Goal: Information Seeking & Learning: Compare options

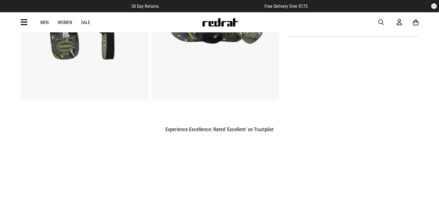
click at [382, 23] on span "button" at bounding box center [382, 22] width 6 height 7
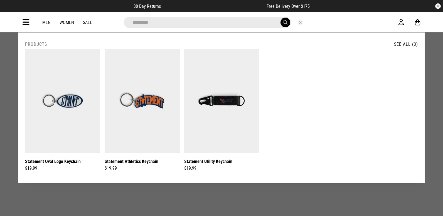
type input "*********"
click at [300, 22] on button "Close search" at bounding box center [300, 22] width 6 height 6
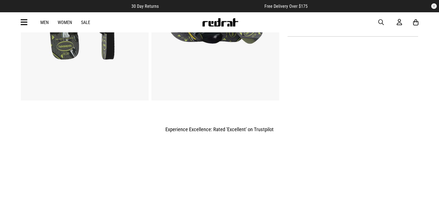
click at [23, 20] on icon at bounding box center [24, 22] width 7 height 9
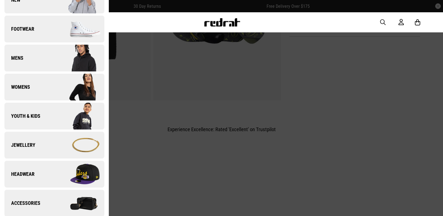
scroll to position [139, 0]
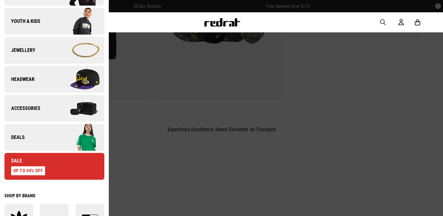
click at [40, 173] on div "UP TO 60% OFF" at bounding box center [28, 170] width 34 height 9
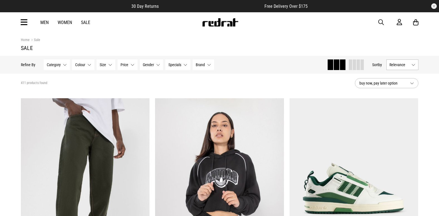
click at [402, 63] on span "Relevance" at bounding box center [400, 64] width 20 height 4
click at [400, 97] on li "Price (Lowest)" at bounding box center [402, 95] width 31 height 10
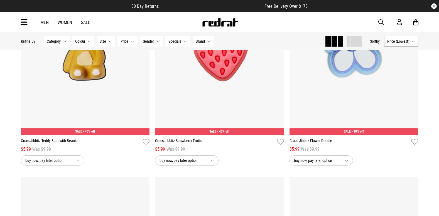
scroll to position [1344, 0]
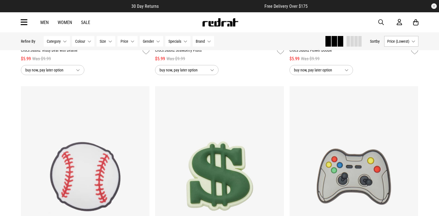
click at [379, 22] on span "button" at bounding box center [382, 22] width 6 height 7
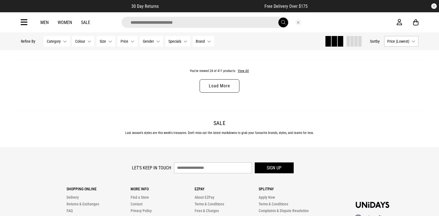
scroll to position [1817, 0]
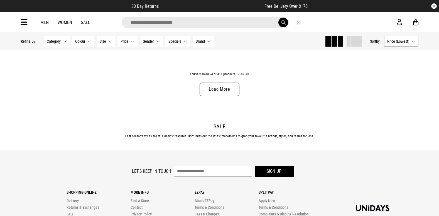
click at [243, 75] on button "View All" at bounding box center [244, 74] width 12 height 5
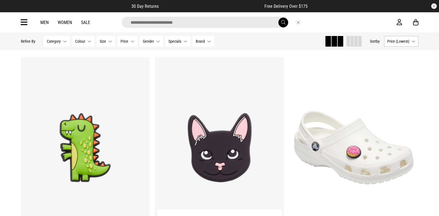
click at [219, 121] on img at bounding box center [219, 147] width 129 height 180
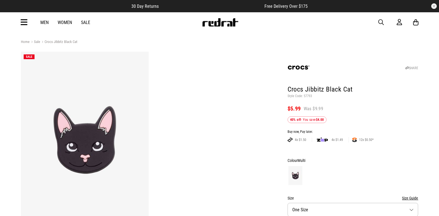
click at [309, 94] on p "Style Code: 57793" at bounding box center [353, 96] width 131 height 4
copy p "57793"
click at [381, 22] on span "button" at bounding box center [382, 22] width 6 height 7
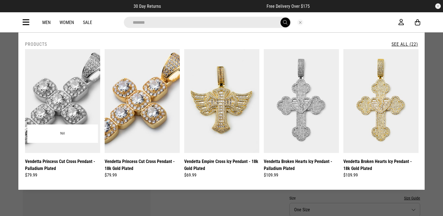
type input "*******"
drag, startPoint x: 64, startPoint y: 53, endPoint x: 64, endPoint y: 58, distance: 4.7
click at [64, 53] on img at bounding box center [62, 101] width 75 height 104
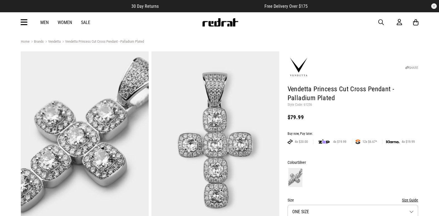
click at [309, 104] on p "Style Code: 61256" at bounding box center [353, 104] width 131 height 4
copy p "61256"
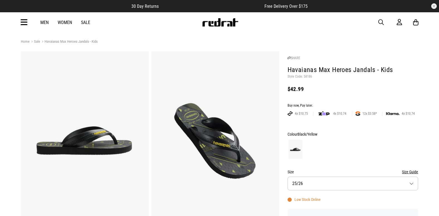
scroll to position [295, 0]
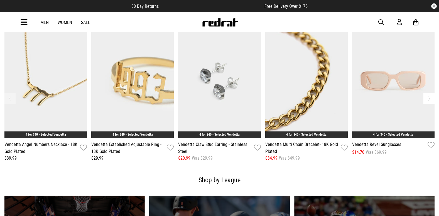
scroll to position [780, 0]
